Goal: Task Accomplishment & Management: Complete application form

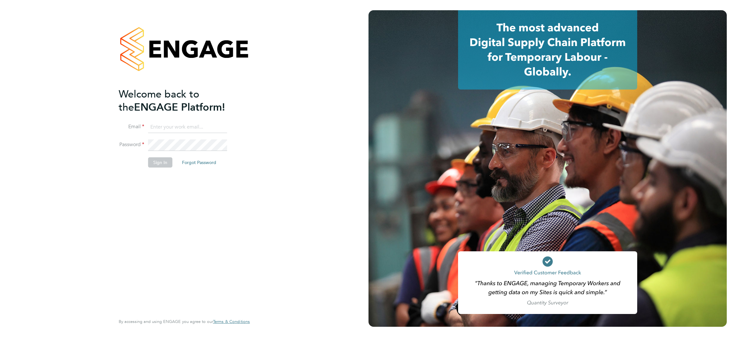
type input "[PERSON_NAME][EMAIL_ADDRESS][DOMAIN_NAME]"
click at [168, 160] on button "Sign In" at bounding box center [160, 162] width 24 height 10
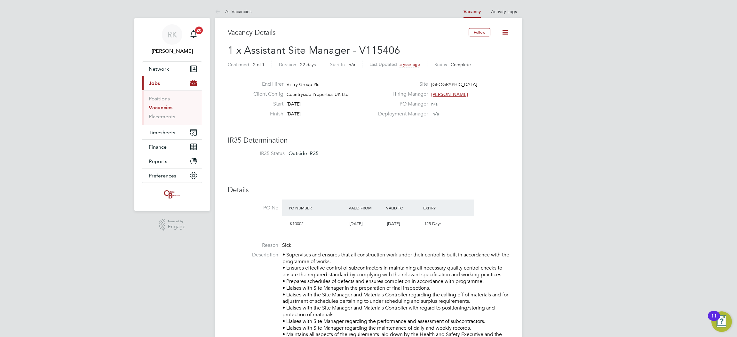
click at [165, 107] on link "Vacancies" at bounding box center [161, 108] width 24 height 6
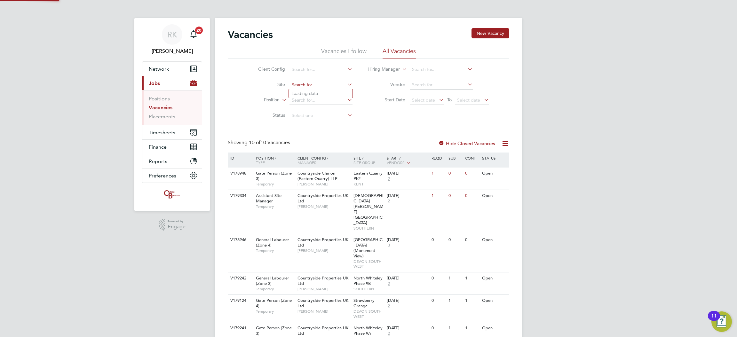
click at [305, 87] on input at bounding box center [320, 85] width 63 height 9
click at [305, 90] on li "Tithe Barn, Phase 6 (Exeter)" at bounding box center [335, 93] width 93 height 9
type input "Tithe Barn, Phase 6 (Exeter)"
